Goal: Information Seeking & Learning: Find contact information

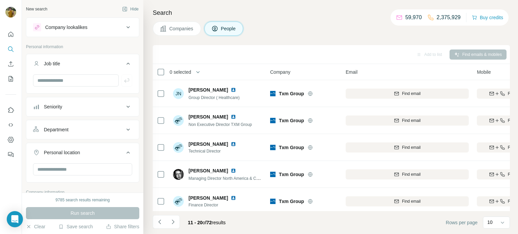
scroll to position [138, 31]
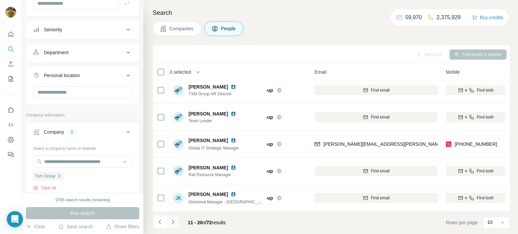
click at [172, 223] on icon "Navigate to next page" at bounding box center [173, 222] width 7 height 7
click at [175, 221] on icon "Navigate to next page" at bounding box center [173, 222] width 7 height 7
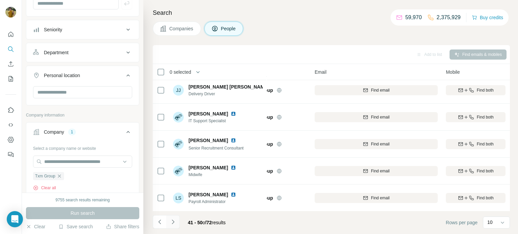
click at [175, 225] on icon "Navigate to next page" at bounding box center [173, 222] width 7 height 7
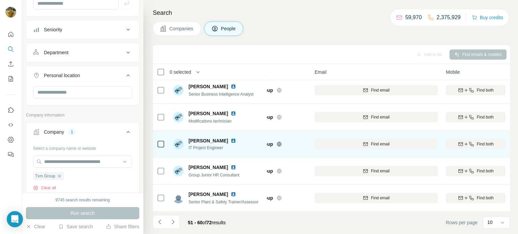
click at [231, 142] on img at bounding box center [233, 140] width 5 height 5
click at [472, 146] on icon "button" at bounding box center [471, 144] width 4 height 4
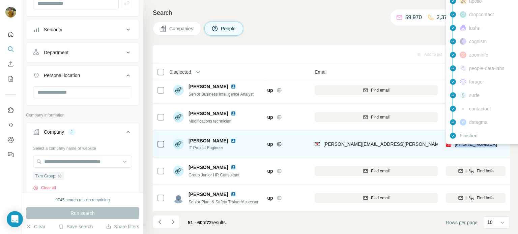
drag, startPoint x: 496, startPoint y: 144, endPoint x: 454, endPoint y: 145, distance: 42.2
click at [454, 145] on div "[PHONE_NUMBER]" at bounding box center [476, 144] width 60 height 19
copy span "[PHONE_NUMBER]"
